Goal: Share content: Share content

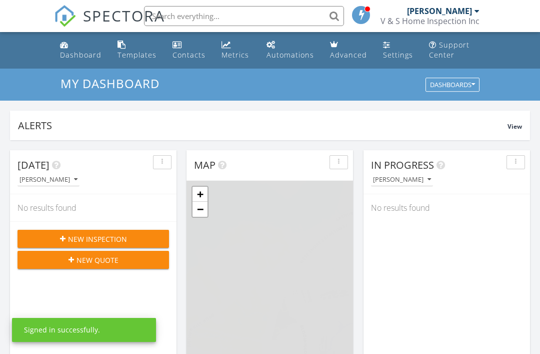
scroll to position [911, 541]
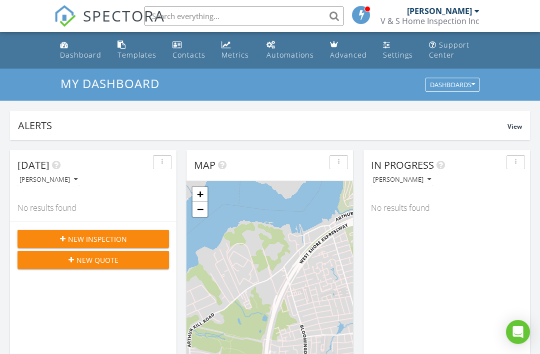
click at [127, 43] on link "Templates" at bounding box center [137, 50] width 47 height 29
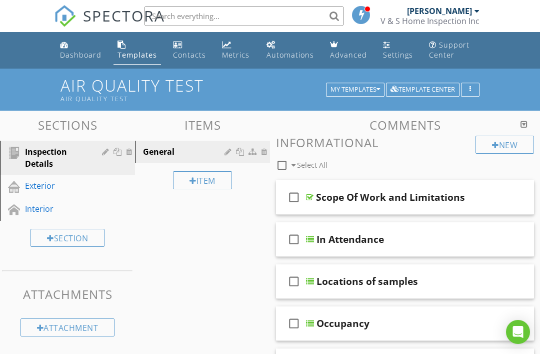
click at [357, 86] on div "My Templates" at bounding box center [356, 89] width 50 height 7
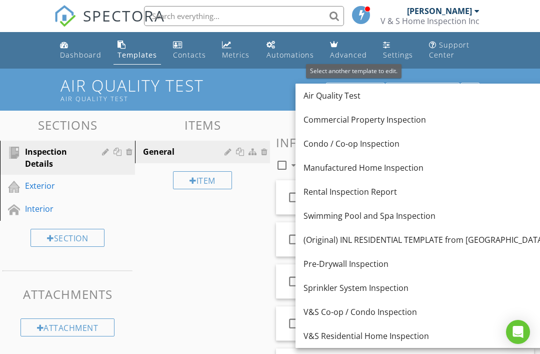
click at [347, 310] on div "V&S Co-op / Condo Inspection" at bounding box center [456, 312] width 304 height 12
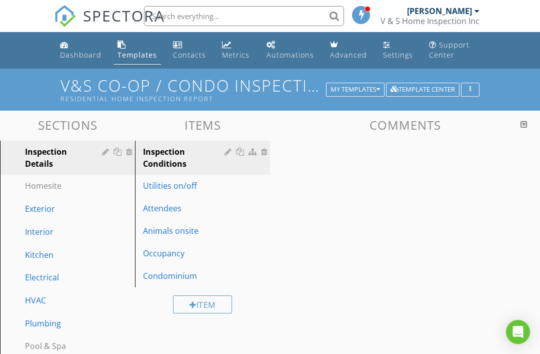
click at [467, 89] on div "button" at bounding box center [471, 89] width 10 height 7
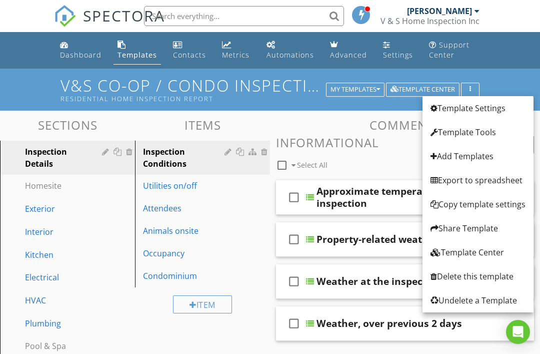
click at [478, 229] on div "Share Template" at bounding box center [478, 228] width 95 height 12
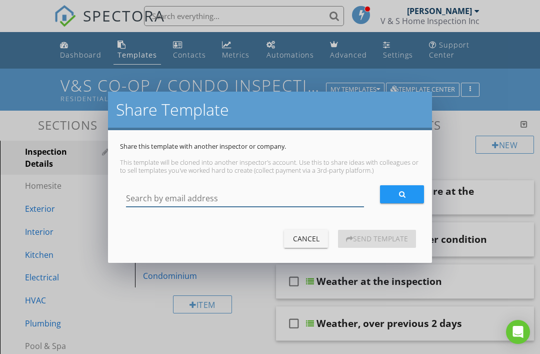
click at [220, 198] on input "Search by email address" at bounding box center [245, 198] width 238 height 17
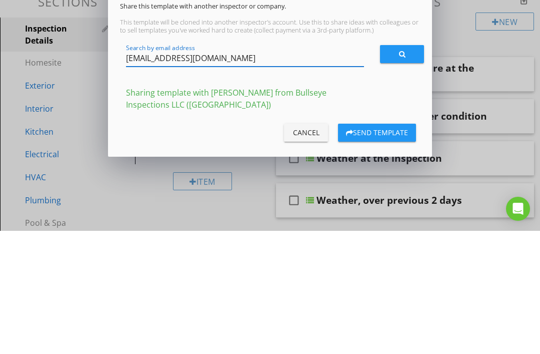
type input "Johnbrownell87@icloud.com"
click at [377, 250] on div "Send Template" at bounding box center [377, 255] width 62 height 11
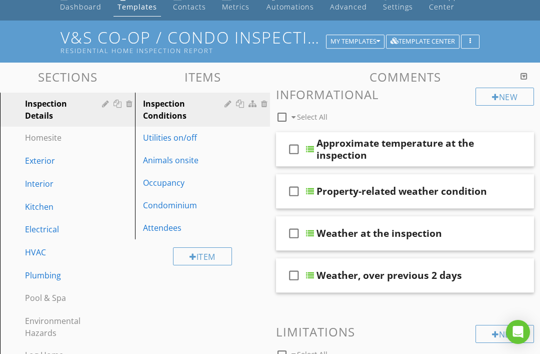
scroll to position [48, 0]
click at [359, 43] on div "My Templates" at bounding box center [356, 42] width 50 height 7
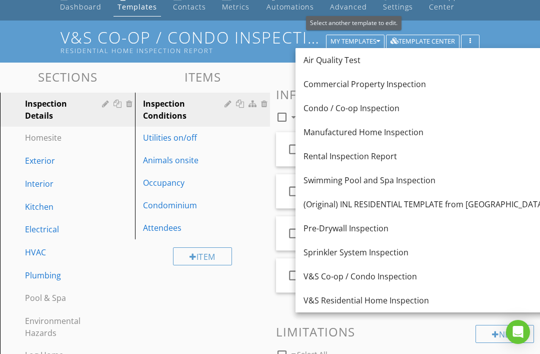
click at [346, 301] on div "V&S Residential Home Inspection" at bounding box center [456, 300] width 304 height 12
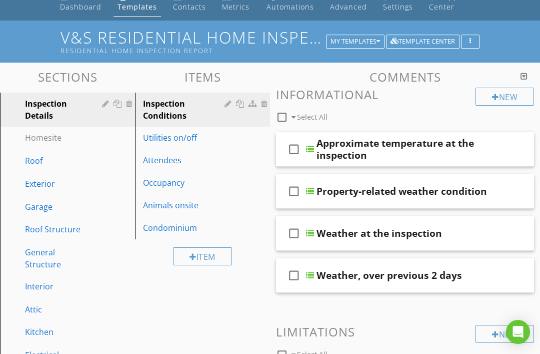
click at [469, 38] on button "button" at bounding box center [470, 42] width 19 height 14
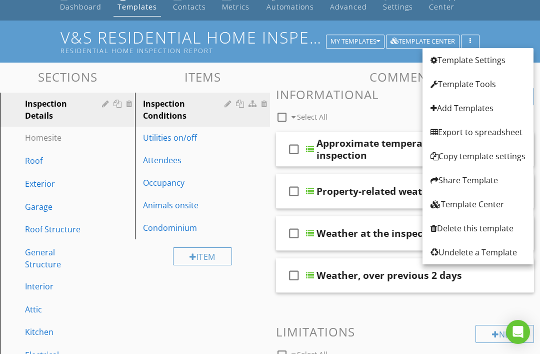
click at [463, 181] on div "Share Template" at bounding box center [478, 180] width 95 height 12
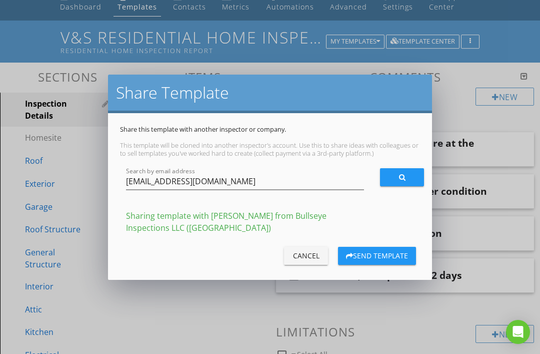
click at [374, 256] on div "Send Template" at bounding box center [377, 255] width 62 height 11
